Goal: Register for event/course

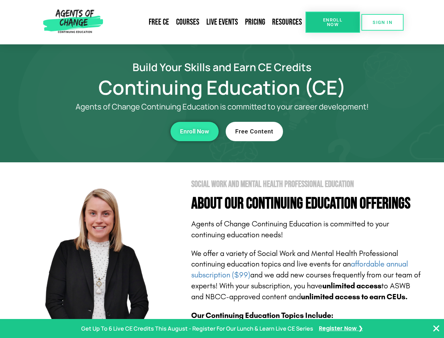
click at [222, 169] on section "Social Work and Mental Health Professional Education About Our Continuing Educa…" at bounding box center [222, 309] width 444 height 295
click at [333, 22] on span "Enroll Now" at bounding box center [333, 22] width 32 height 9
click at [383, 22] on span "SIGN IN" at bounding box center [383, 22] width 20 height 5
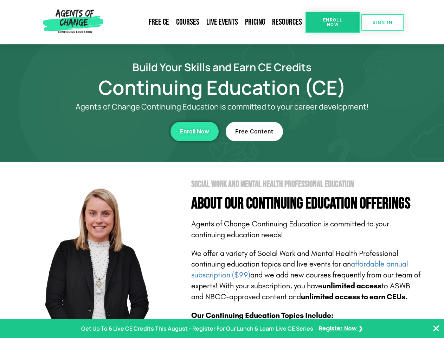
click at [122, 131] on div "Enroll Now" at bounding box center [121, 131] width 193 height 19
click at [195, 131] on span "Enroll Now" at bounding box center [194, 131] width 29 height 6
